Goal: Information Seeking & Learning: Learn about a topic

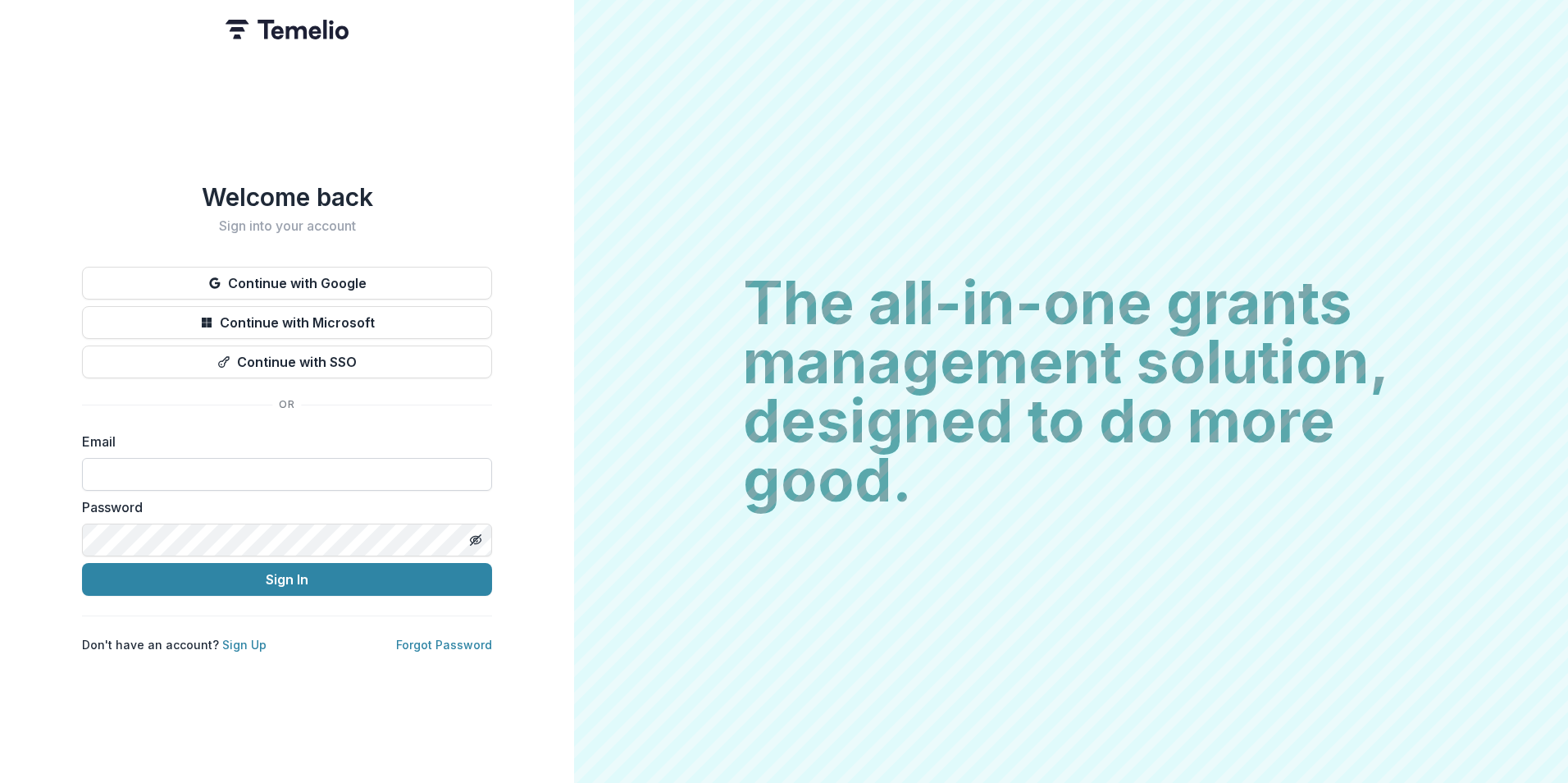
click at [265, 473] on input at bounding box center [286, 474] width 410 height 33
type input "**********"
click at [82, 563] on button "Sign In" at bounding box center [286, 579] width 410 height 33
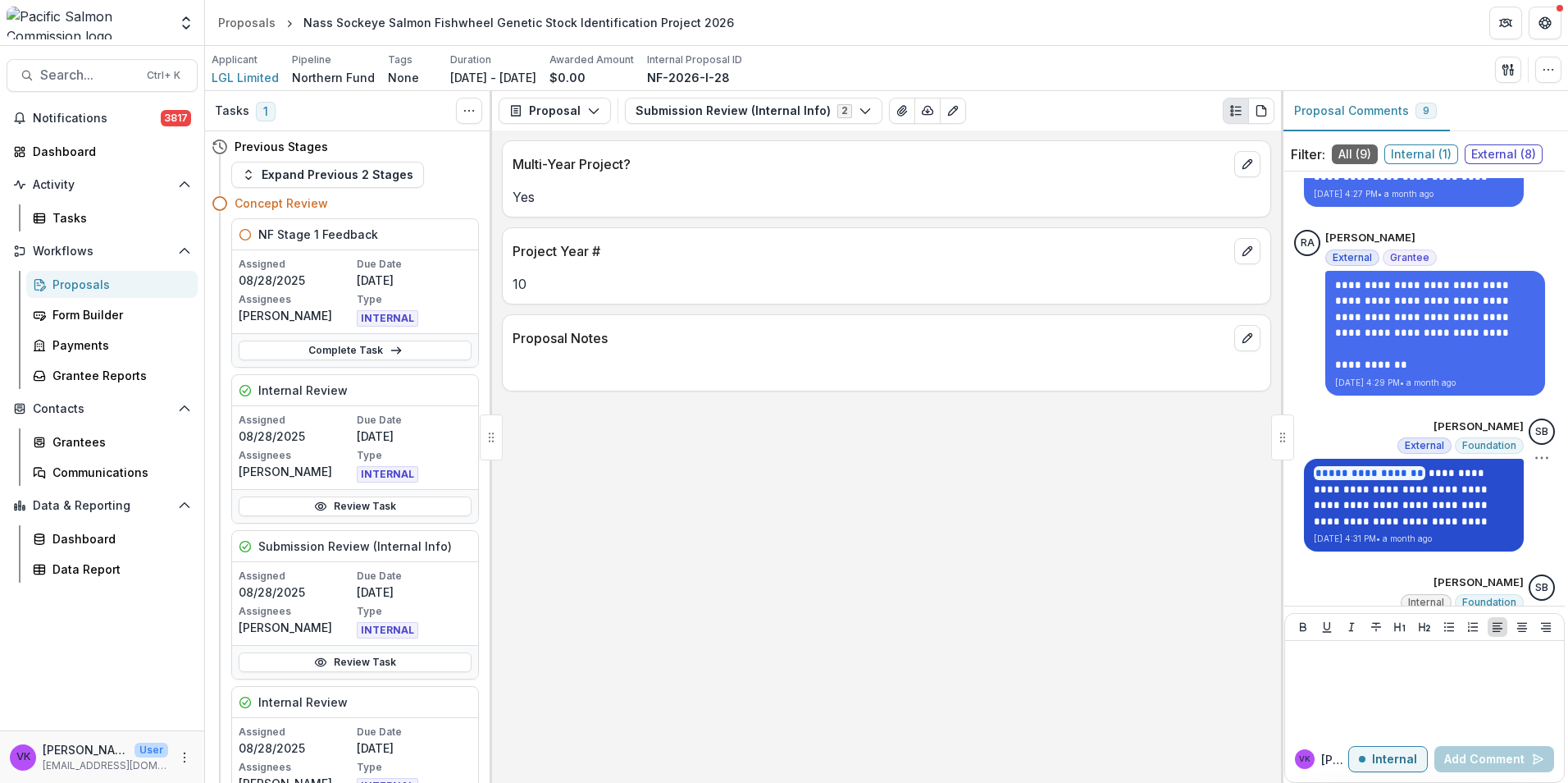
scroll to position [1324, 0]
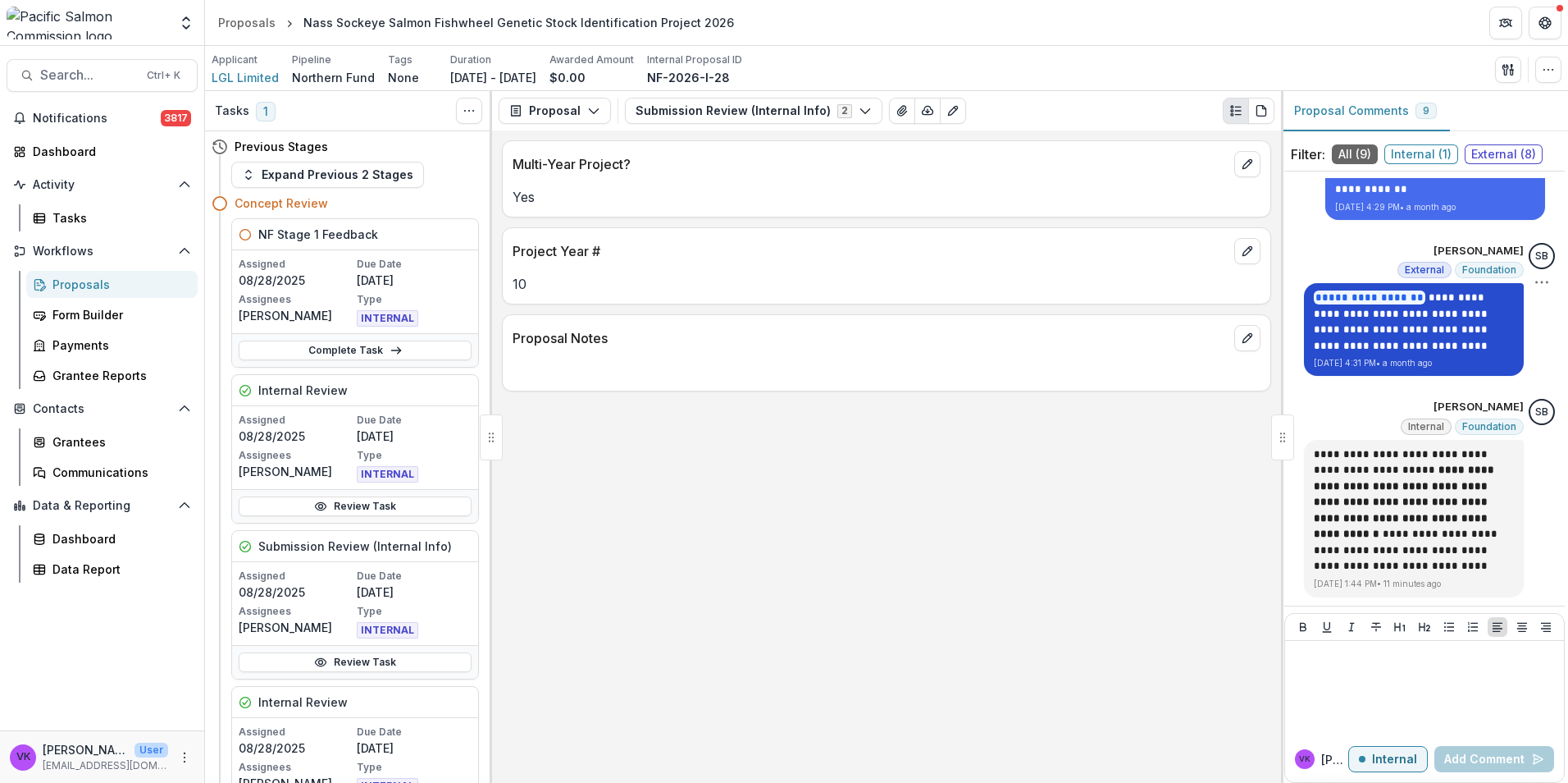
click at [85, 284] on div "Proposals" at bounding box center [118, 284] width 132 height 17
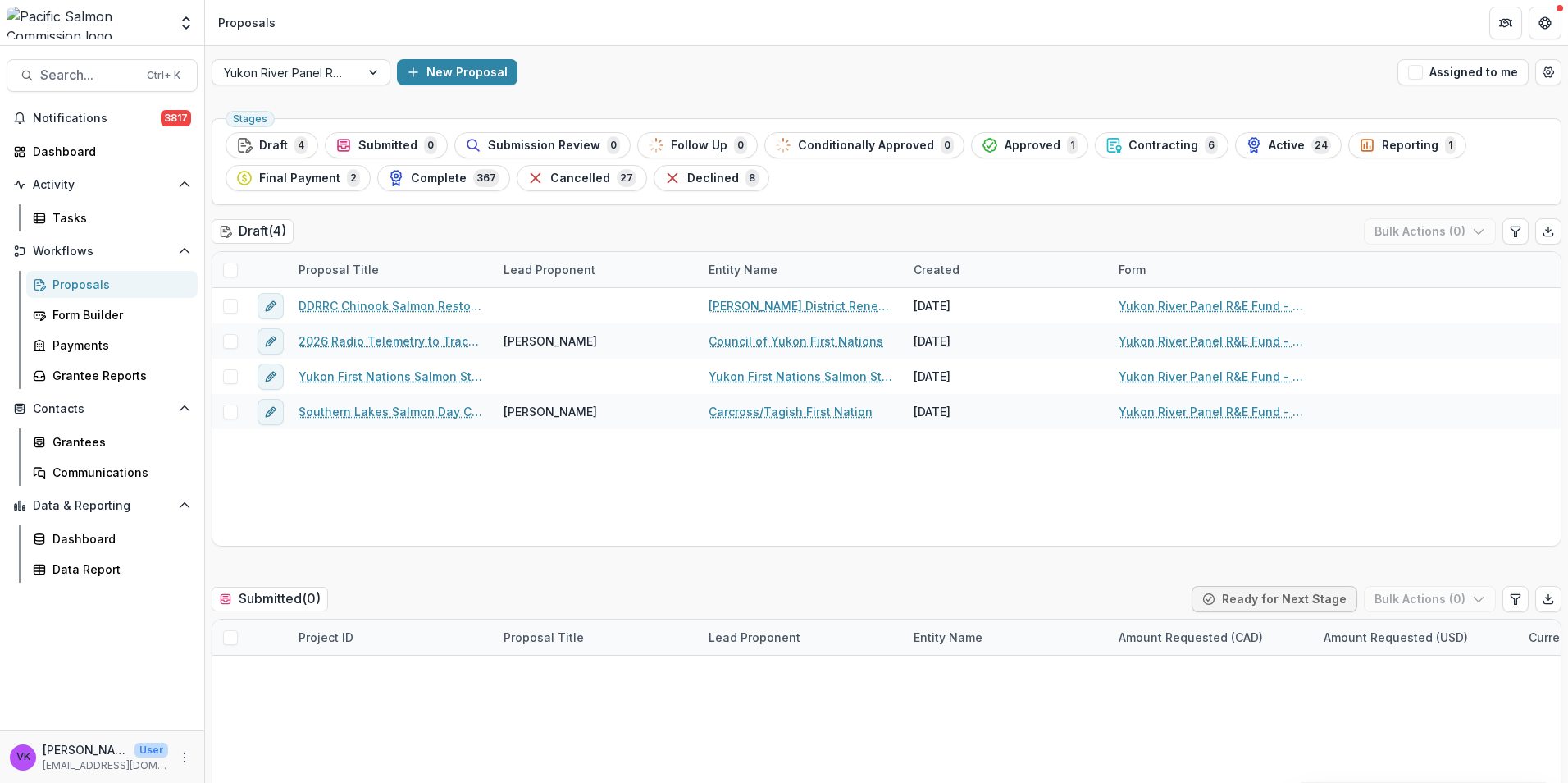
drag, startPoint x: 1093, startPoint y: 151, endPoint x: 1214, endPoint y: 170, distance: 122.5
click at [1106, 150] on icon "button" at bounding box center [1114, 145] width 16 height 16
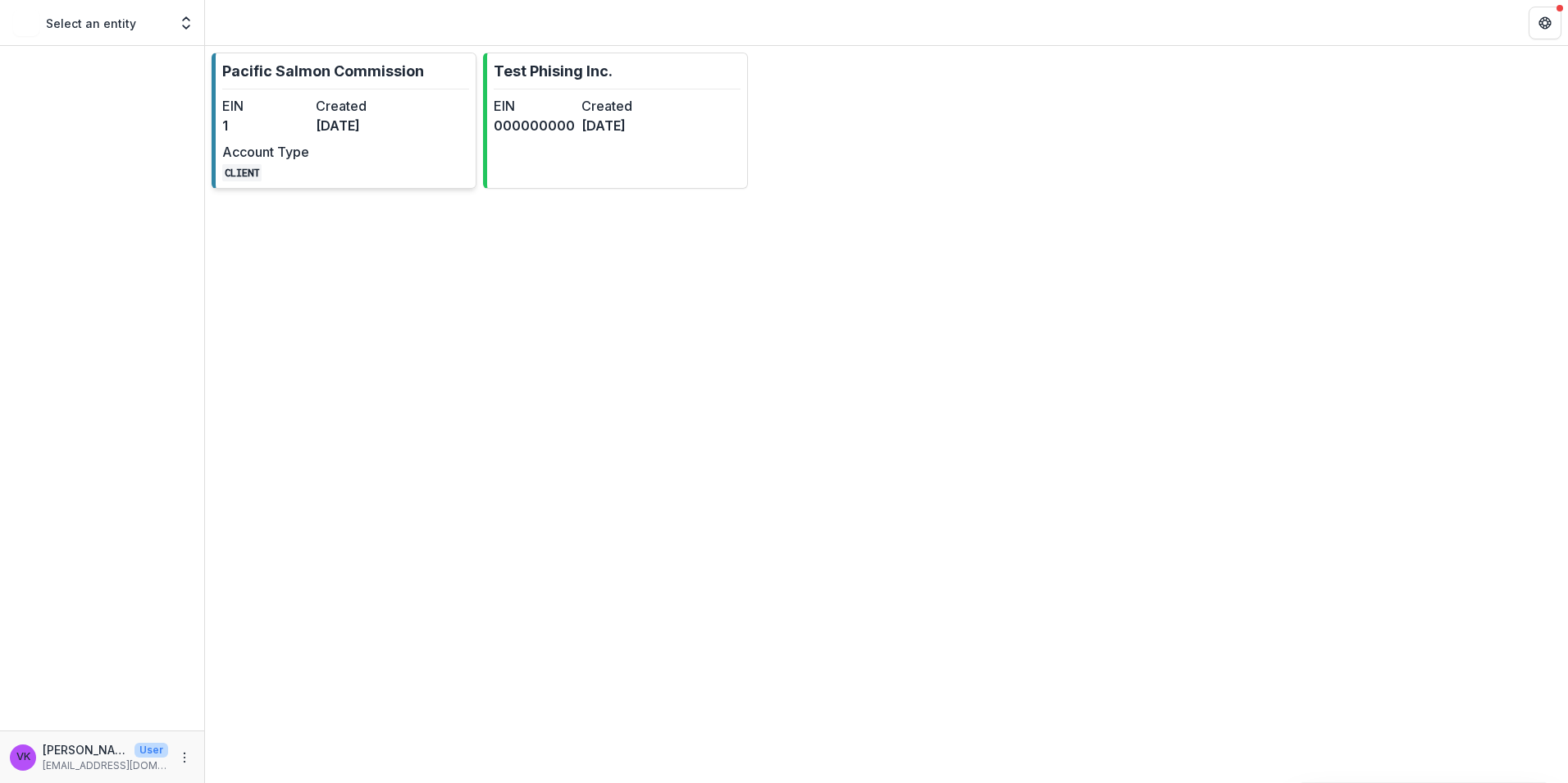
click at [334, 89] on hr at bounding box center [346, 89] width 247 height 1
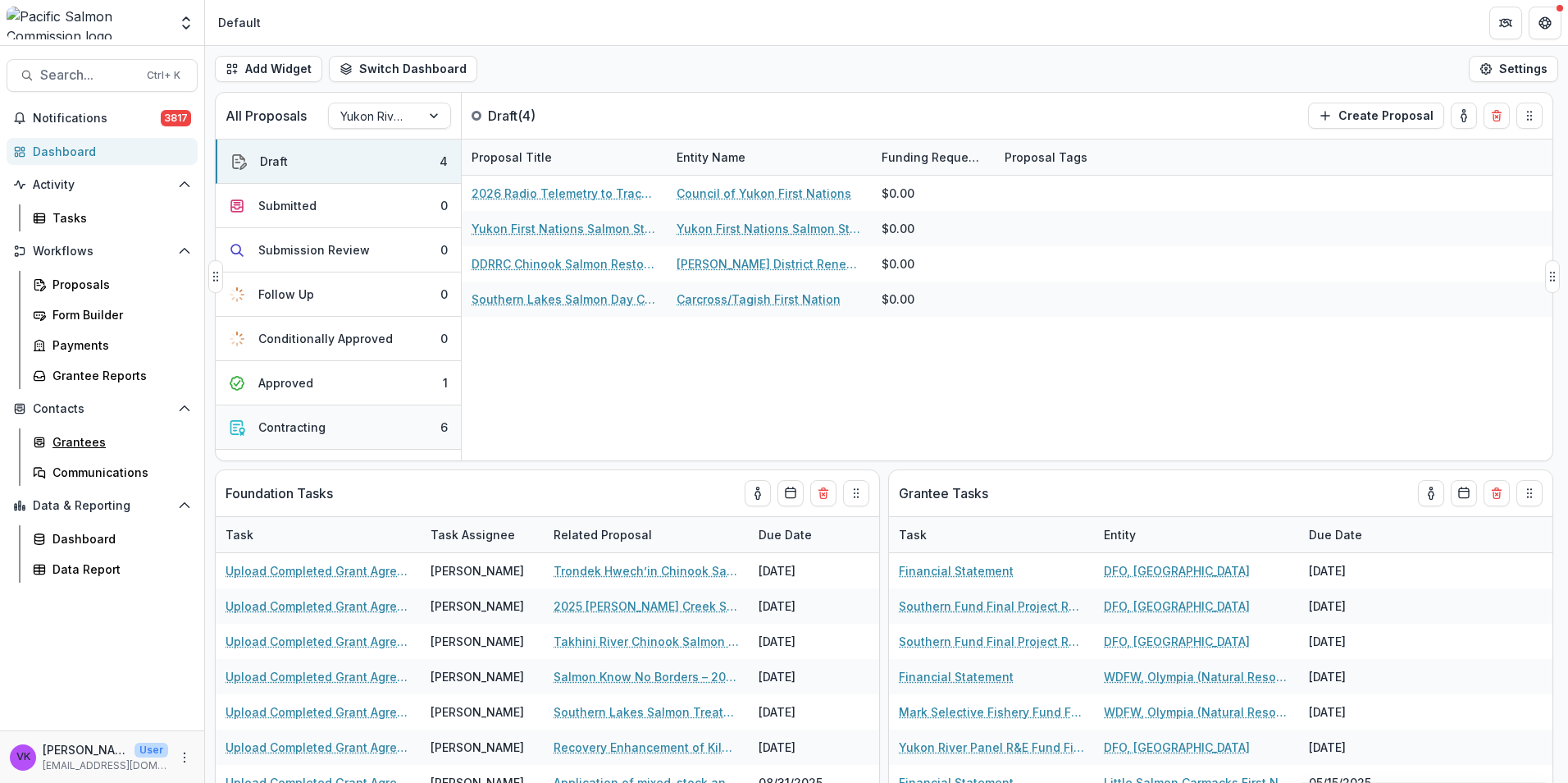
drag, startPoint x: 87, startPoint y: 445, endPoint x: 301, endPoint y: 442, distance: 214.0
click at [88, 445] on div "Grantees" at bounding box center [118, 441] width 132 height 17
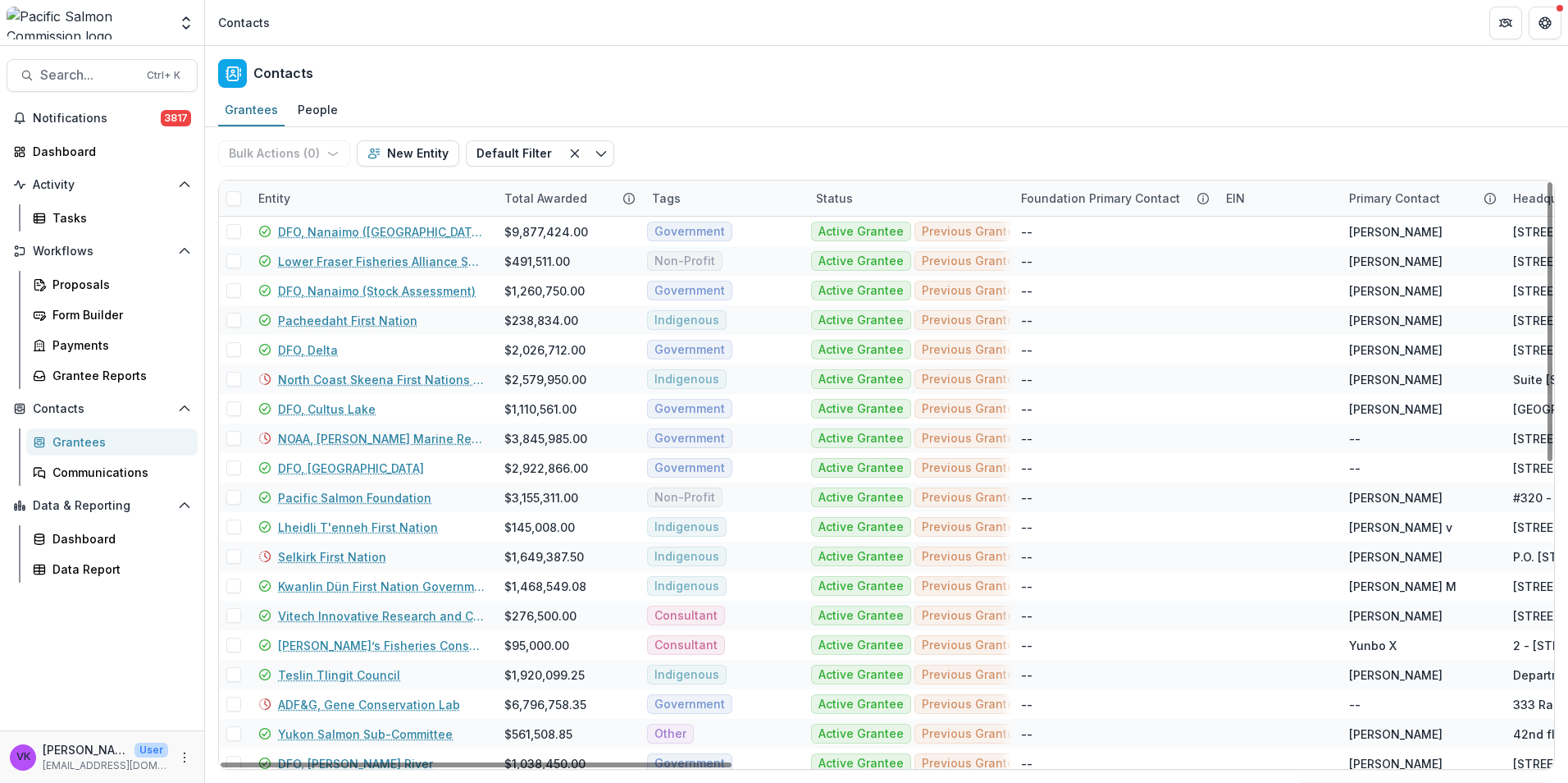
drag, startPoint x: 318, startPoint y: 195, endPoint x: 352, endPoint y: 207, distance: 36.1
click at [318, 196] on div "Entity" at bounding box center [371, 197] width 246 height 35
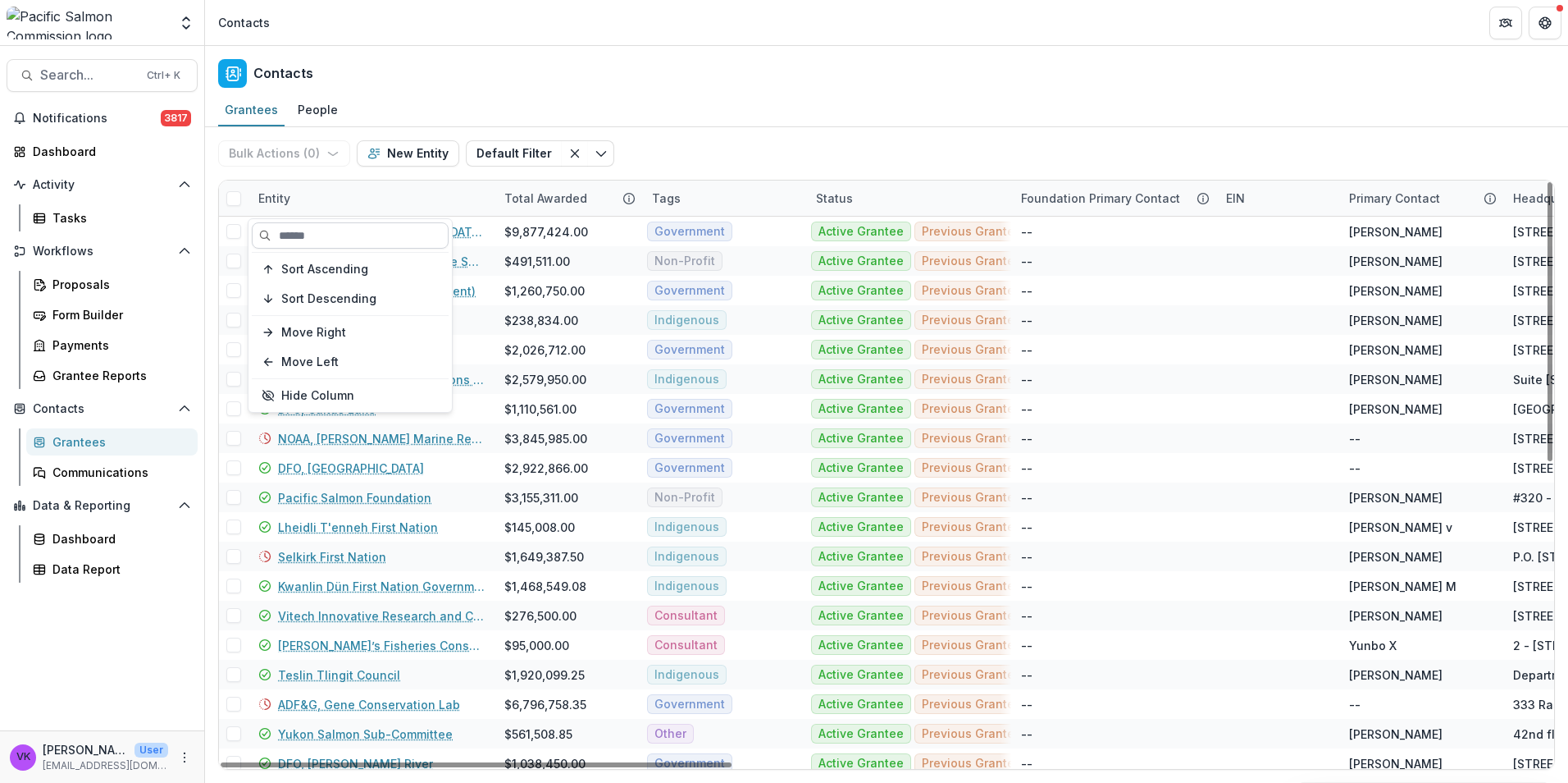
click at [342, 223] on input at bounding box center [350, 236] width 197 height 26
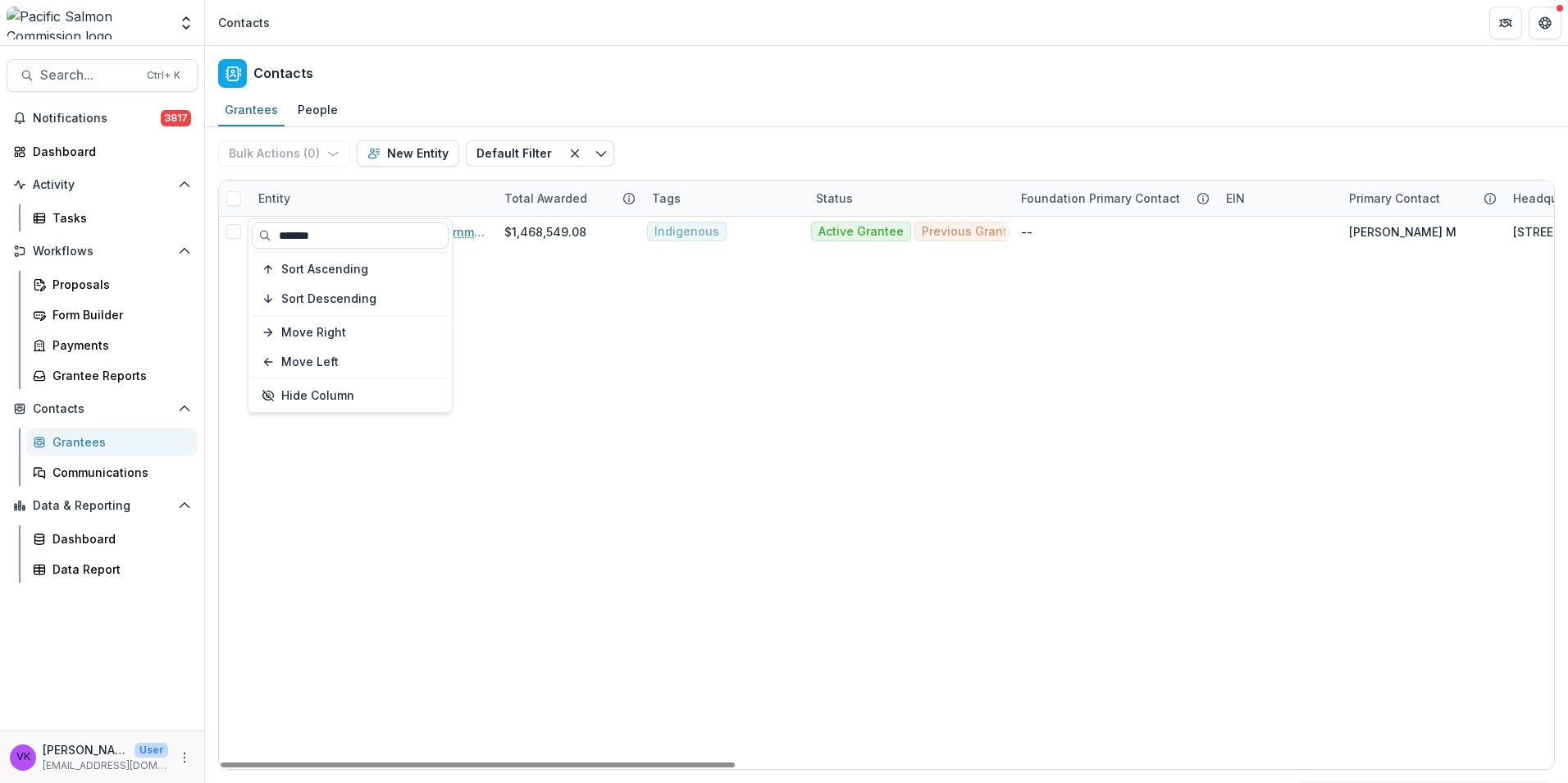
type input "*******"
drag, startPoint x: 330, startPoint y: 229, endPoint x: 888, endPoint y: 512, distance: 625.7
click at [330, 229] on link "Kwanlin Dün First Nation Government" at bounding box center [382, 231] width 207 height 17
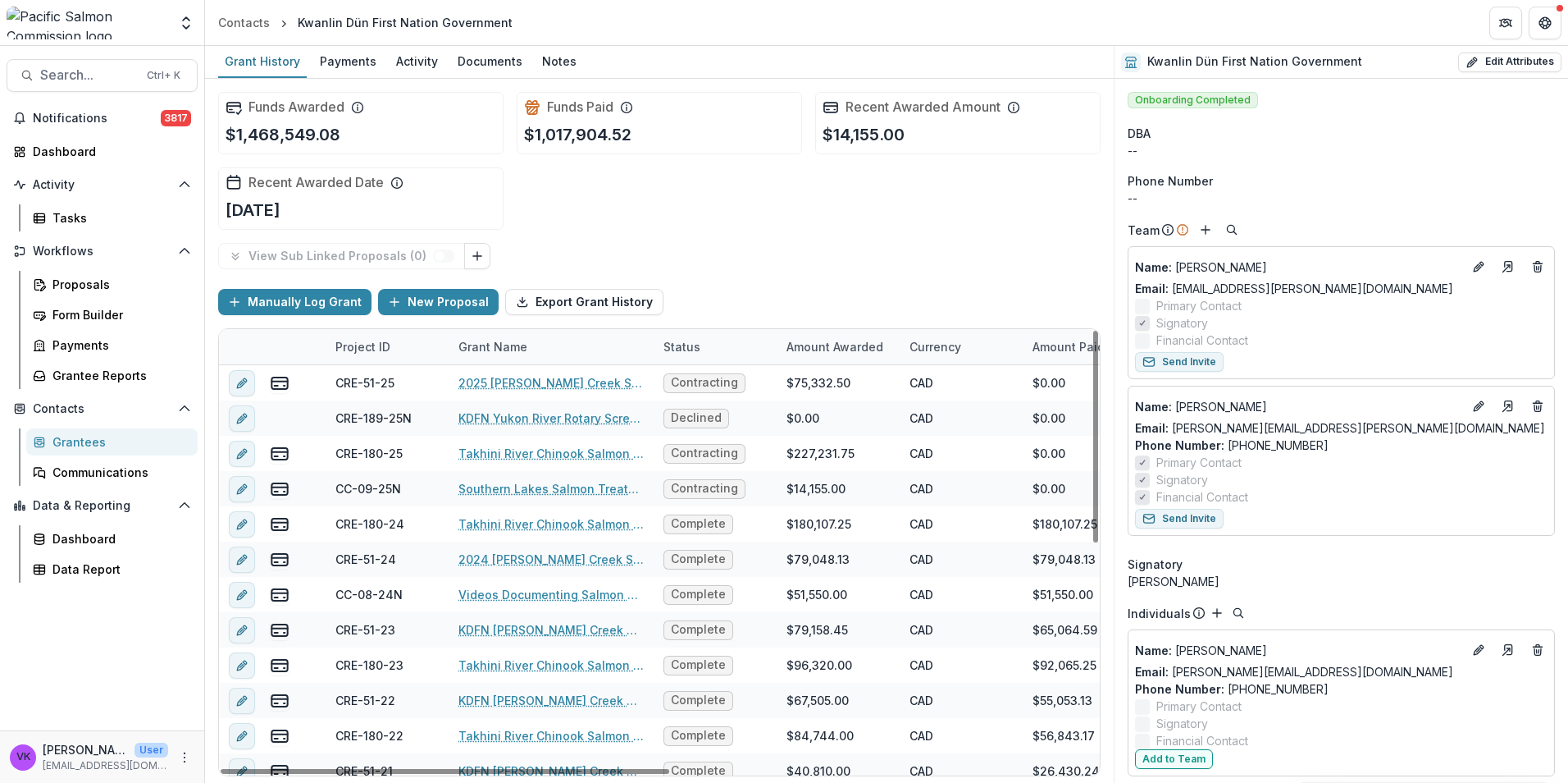
drag, startPoint x: 553, startPoint y: 65, endPoint x: 754, endPoint y: 176, distance: 229.6
click at [553, 67] on div "Notes" at bounding box center [560, 61] width 48 height 24
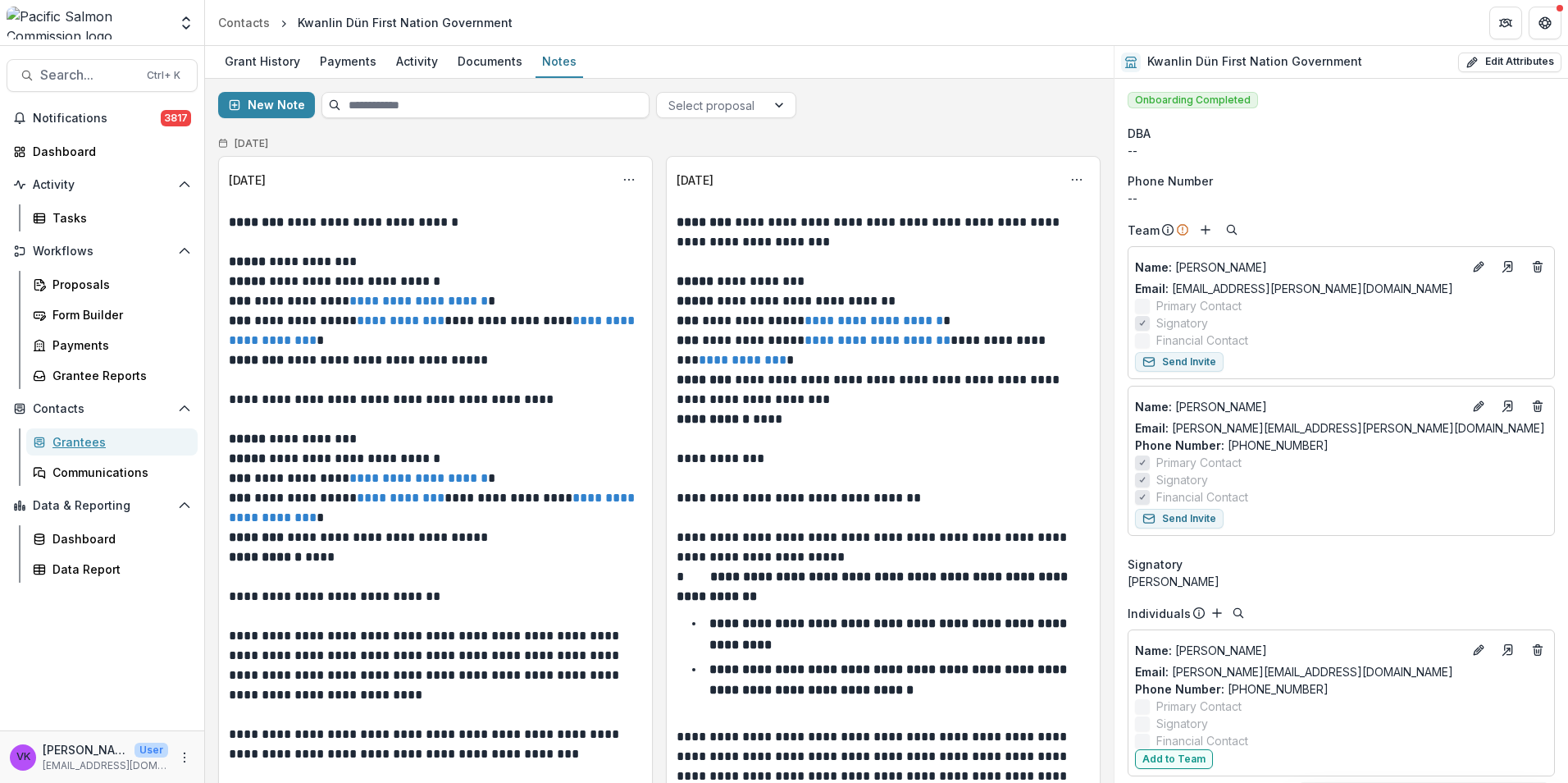
drag, startPoint x: 64, startPoint y: 438, endPoint x: 124, endPoint y: 428, distance: 60.8
click at [64, 438] on div "Grantees" at bounding box center [118, 441] width 132 height 17
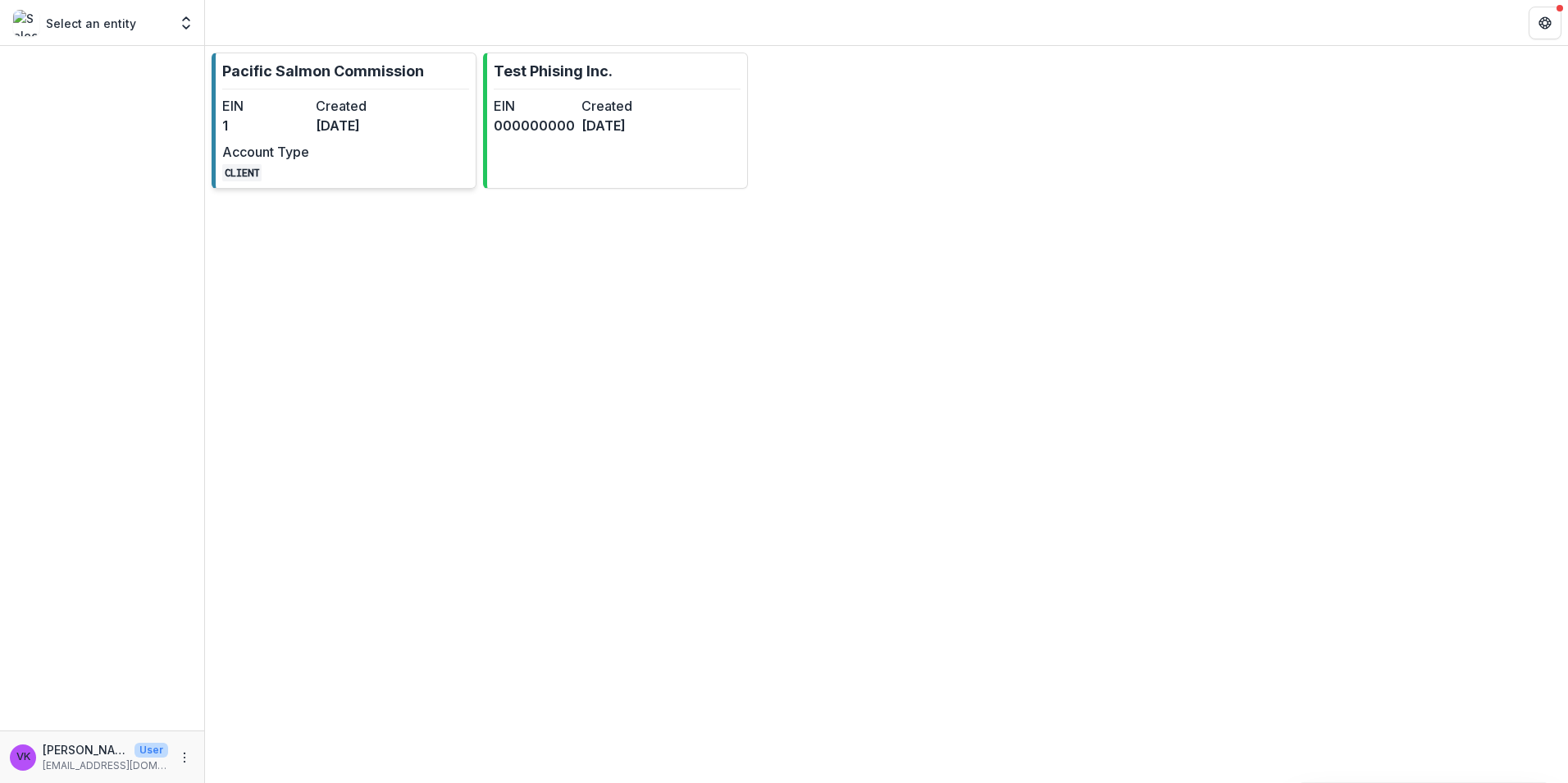
click at [302, 68] on p "Pacific Salmon Commission" at bounding box center [323, 71] width 202 height 22
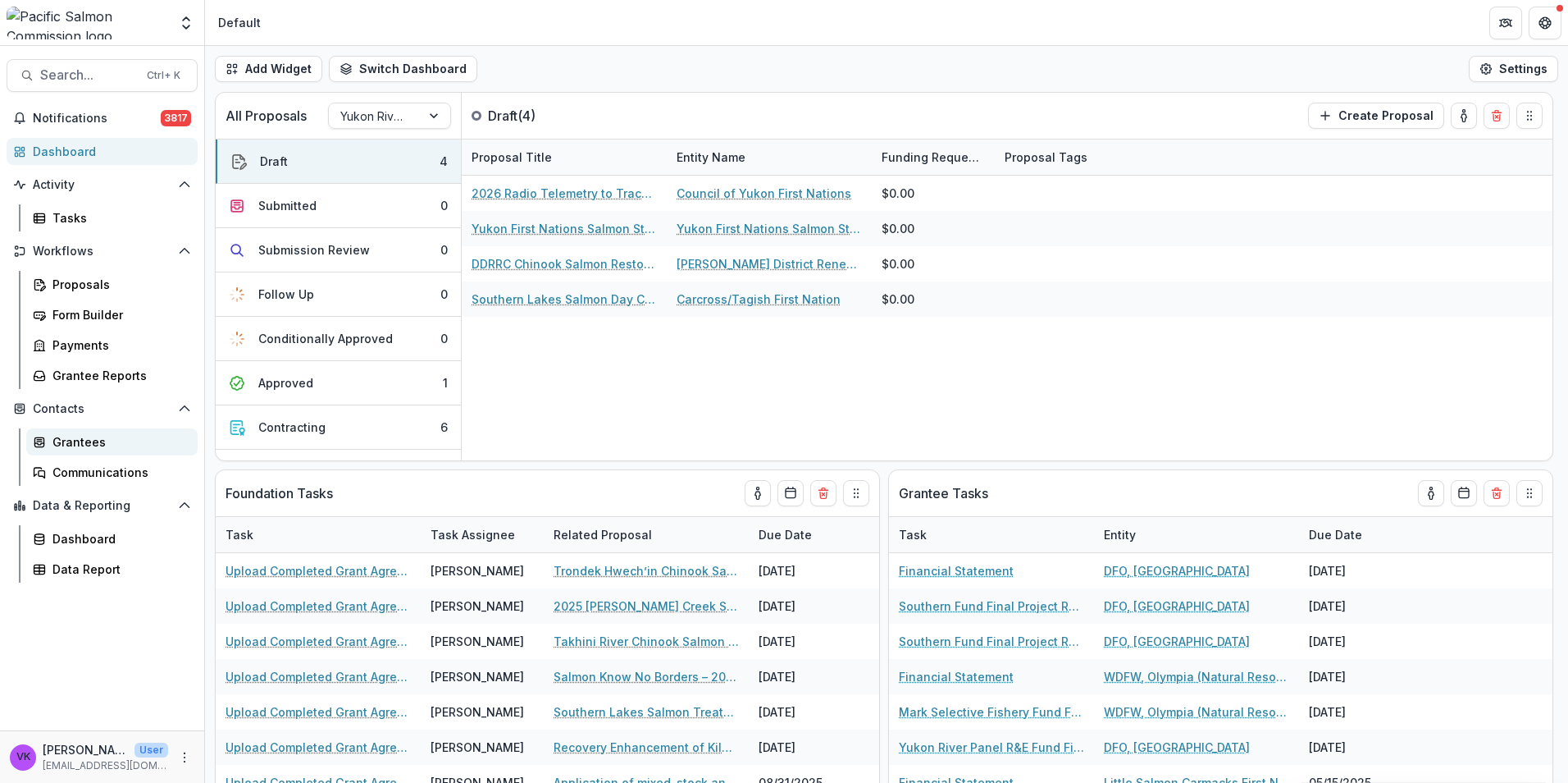
click at [88, 438] on div "Grantees" at bounding box center [118, 441] width 132 height 17
